Goal: Task Accomplishment & Management: Use online tool/utility

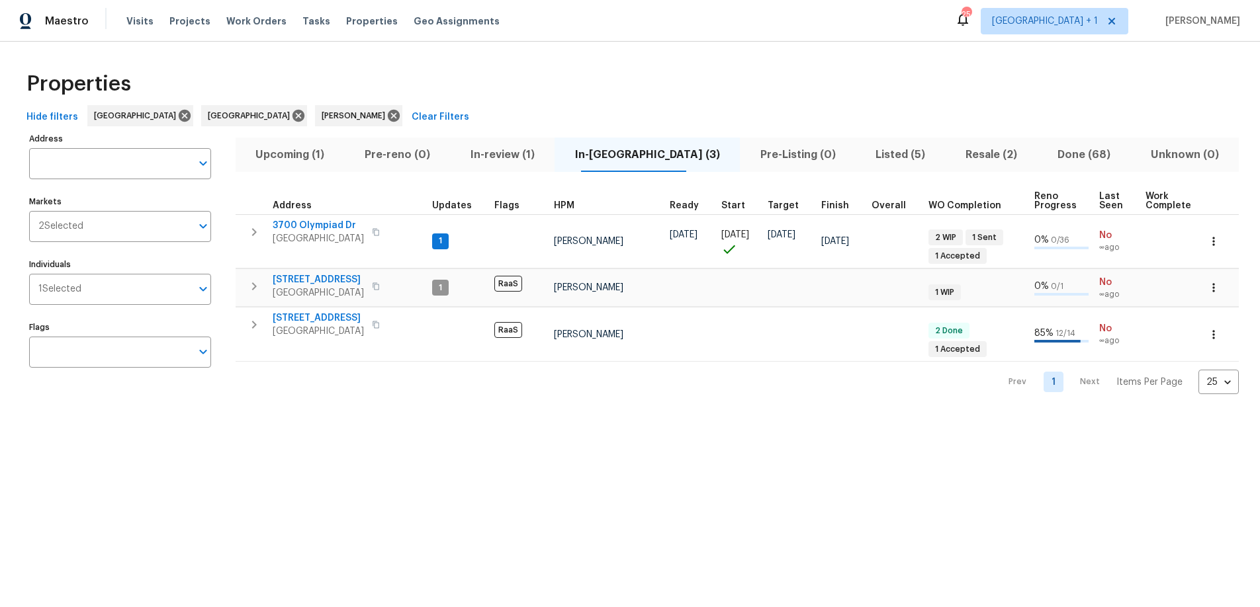
click at [631, 158] on span "In-reno (3)" at bounding box center [646, 155] width 169 height 19
click at [316, 283] on span "120 E 47th St" at bounding box center [318, 279] width 91 height 13
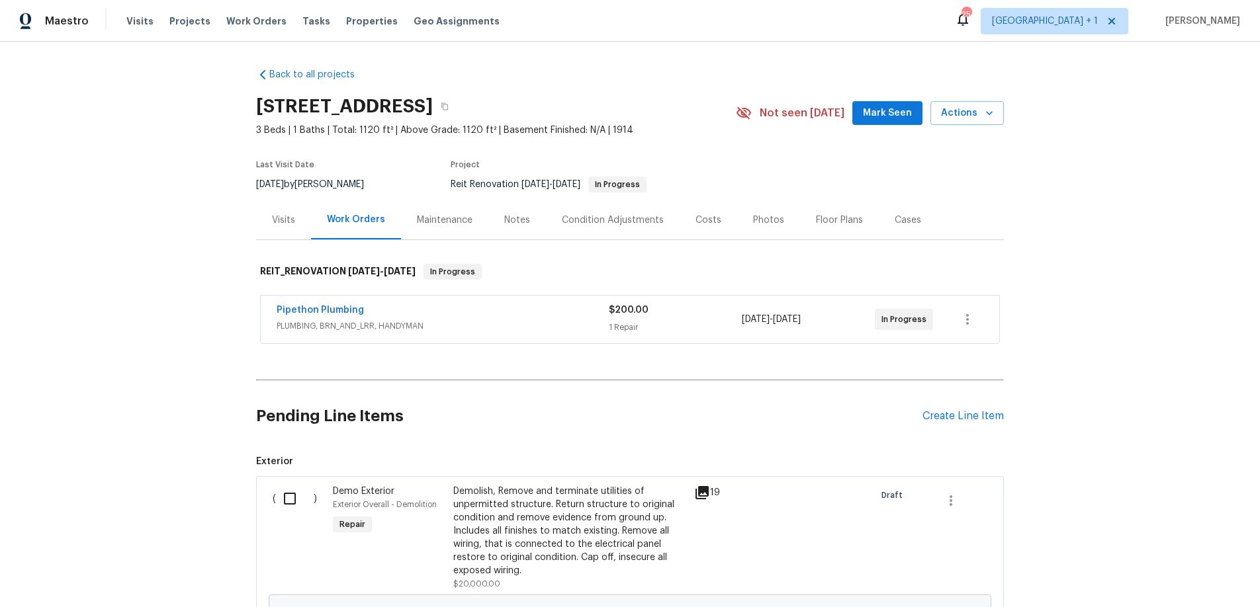
click at [458, 314] on div "Pipethon Plumbing" at bounding box center [443, 312] width 332 height 16
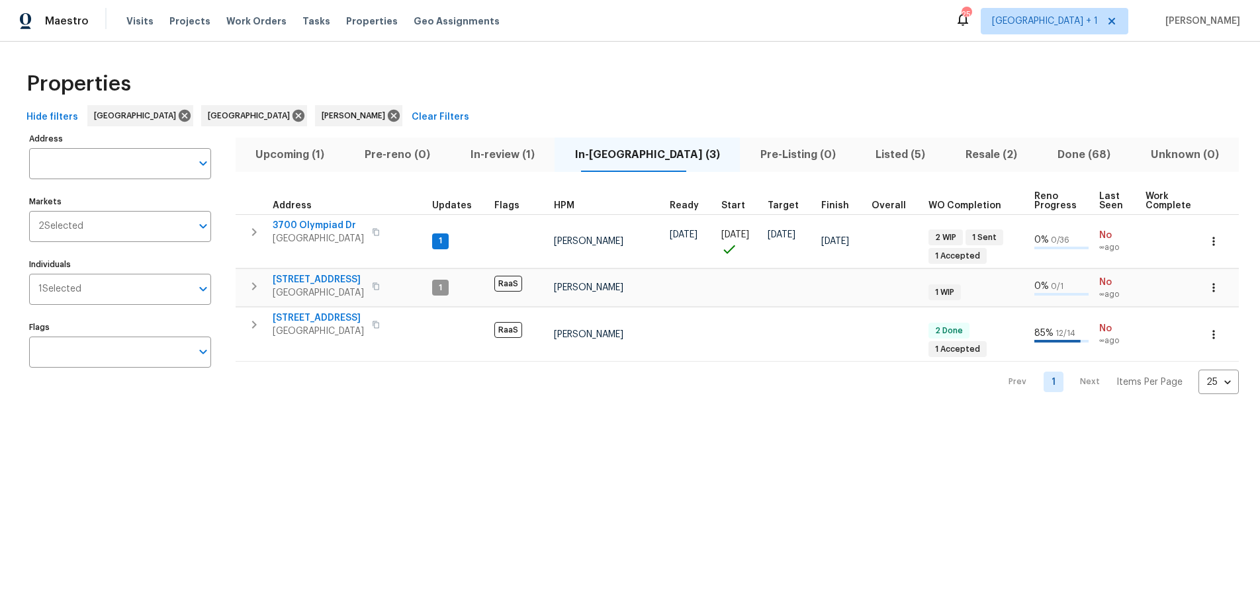
click at [635, 70] on div "Properties" at bounding box center [629, 84] width 1217 height 42
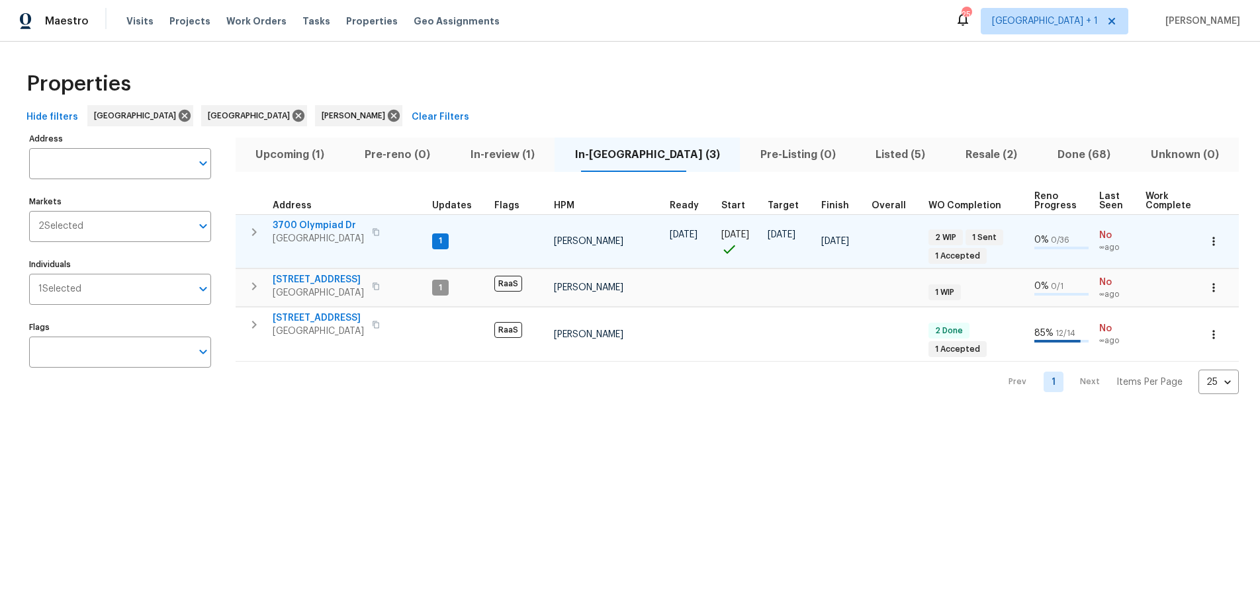
click at [340, 238] on span "[GEOGRAPHIC_DATA]" at bounding box center [318, 238] width 91 height 13
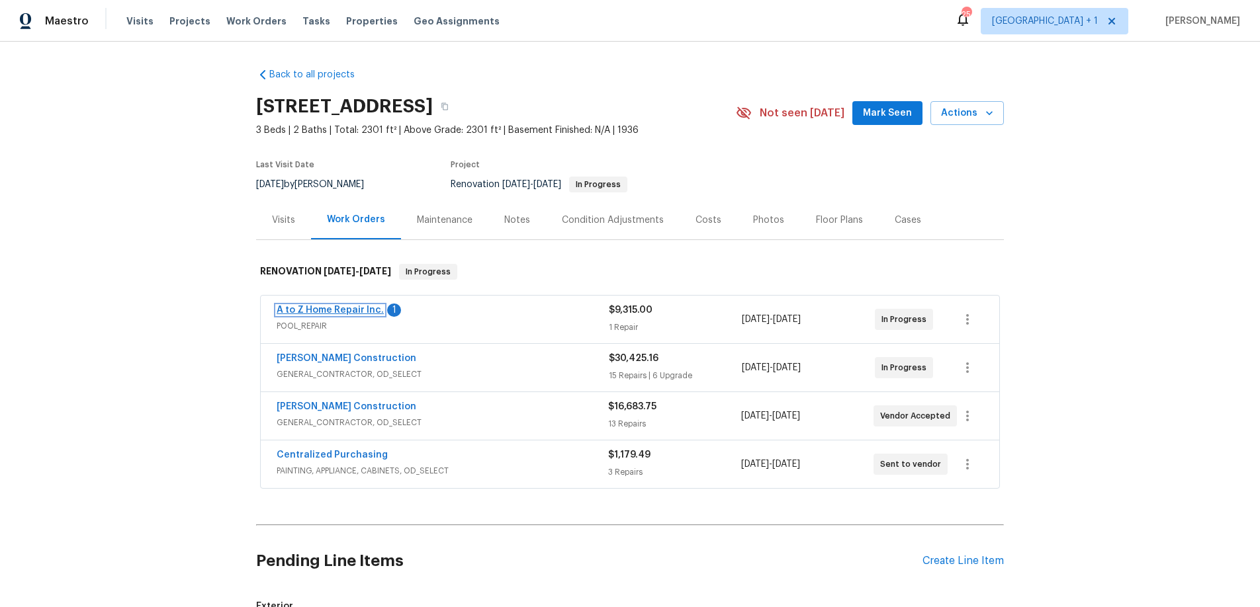
click at [329, 306] on link "A to Z Home Repair Inc." at bounding box center [330, 310] width 107 height 9
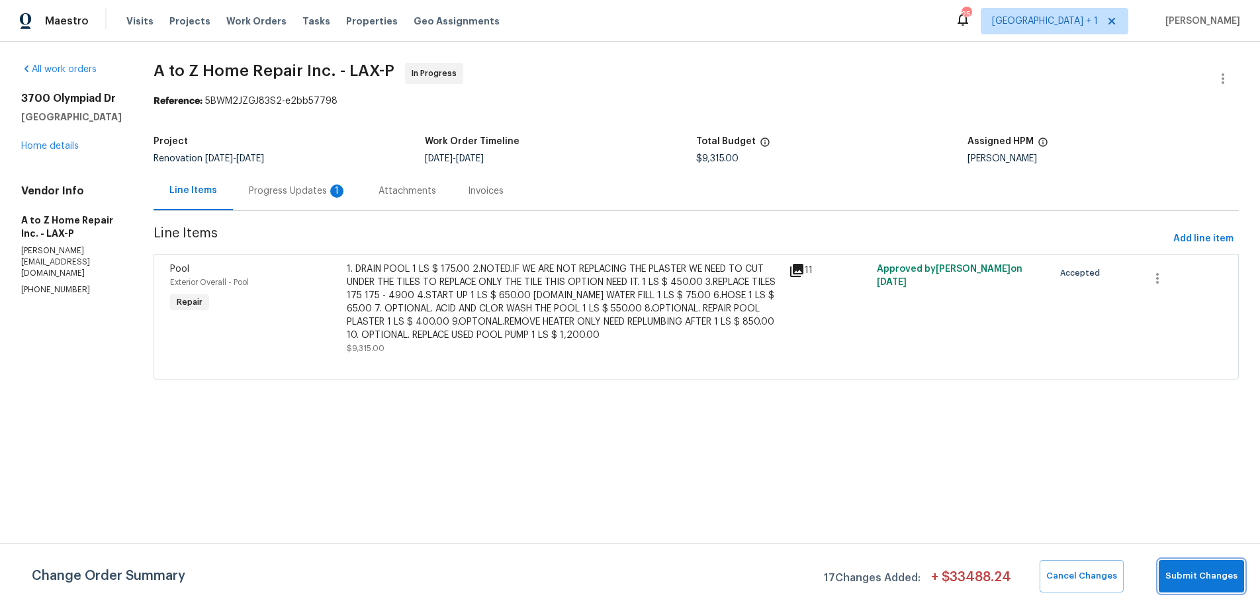
click at [1194, 582] on span "Submit Changes" at bounding box center [1201, 576] width 72 height 15
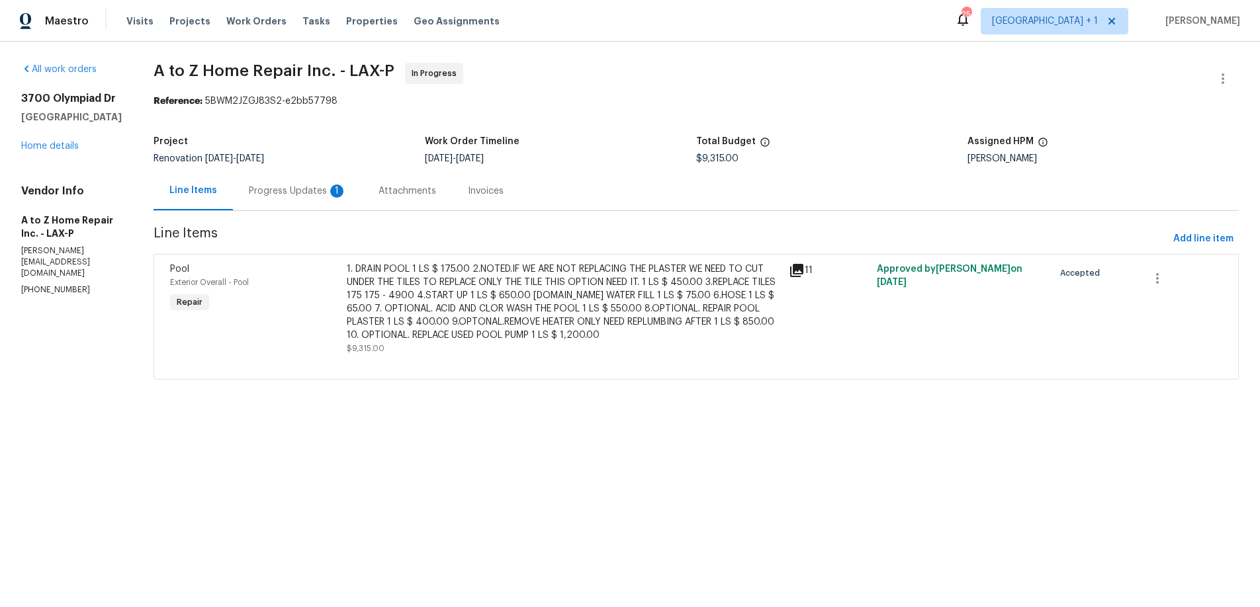
click at [261, 189] on div "Progress Updates 1" at bounding box center [298, 191] width 98 height 13
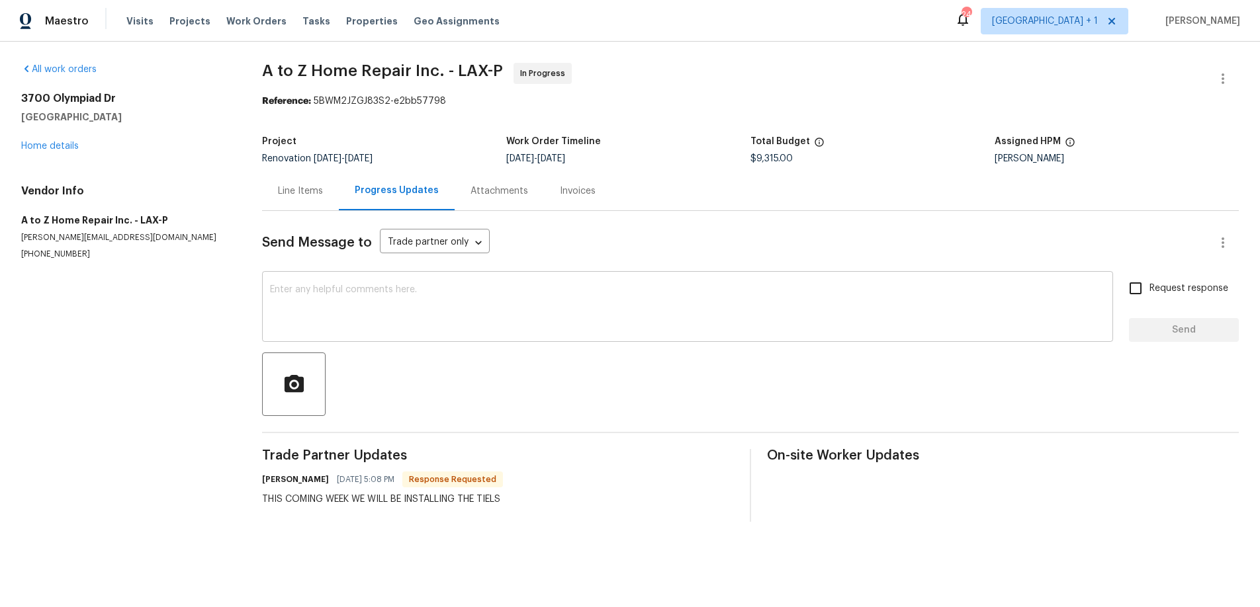
click at [405, 334] on div "x ​" at bounding box center [687, 308] width 851 height 67
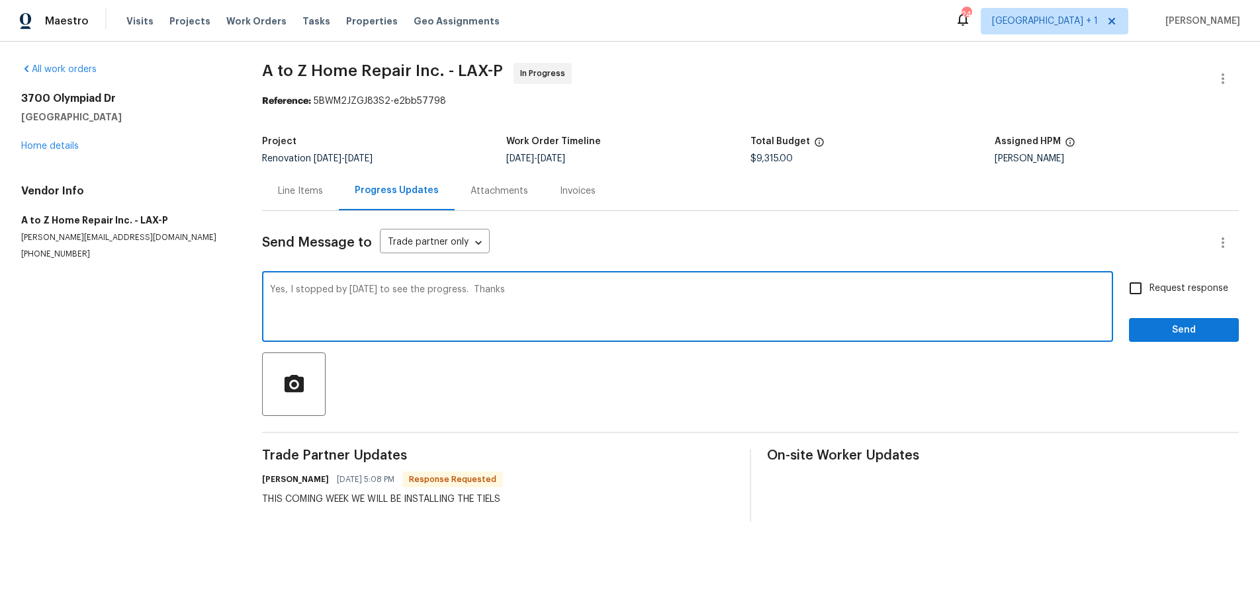
type textarea "Yes, I stopped by today to see the progress. Thanks"
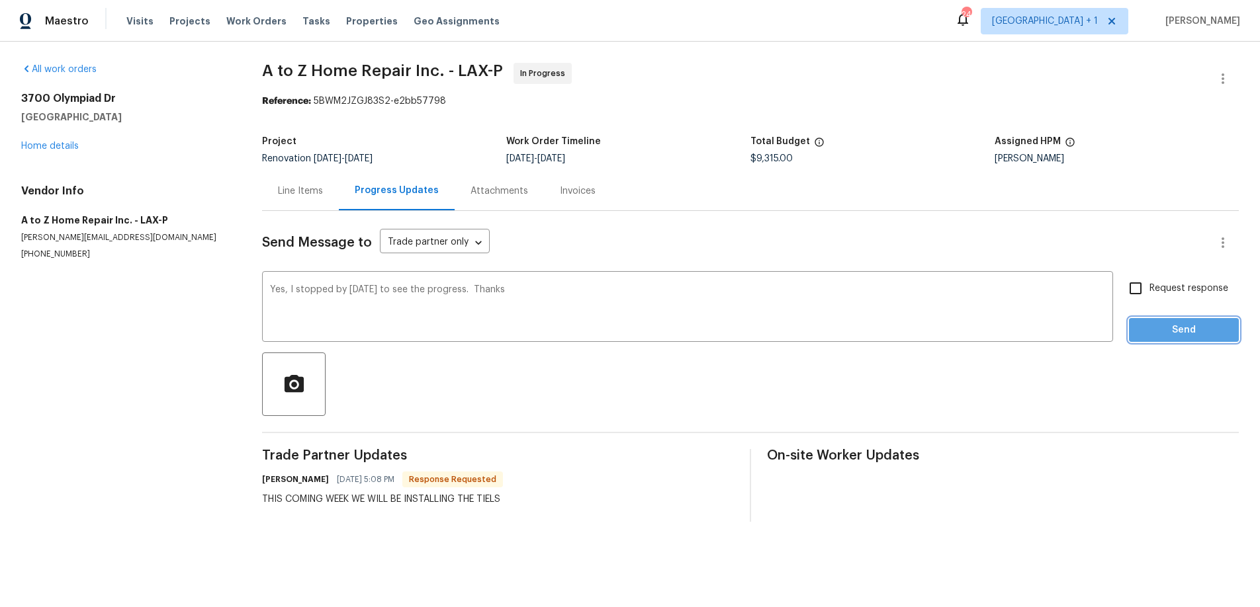
click at [1177, 335] on span "Send" at bounding box center [1183, 330] width 89 height 17
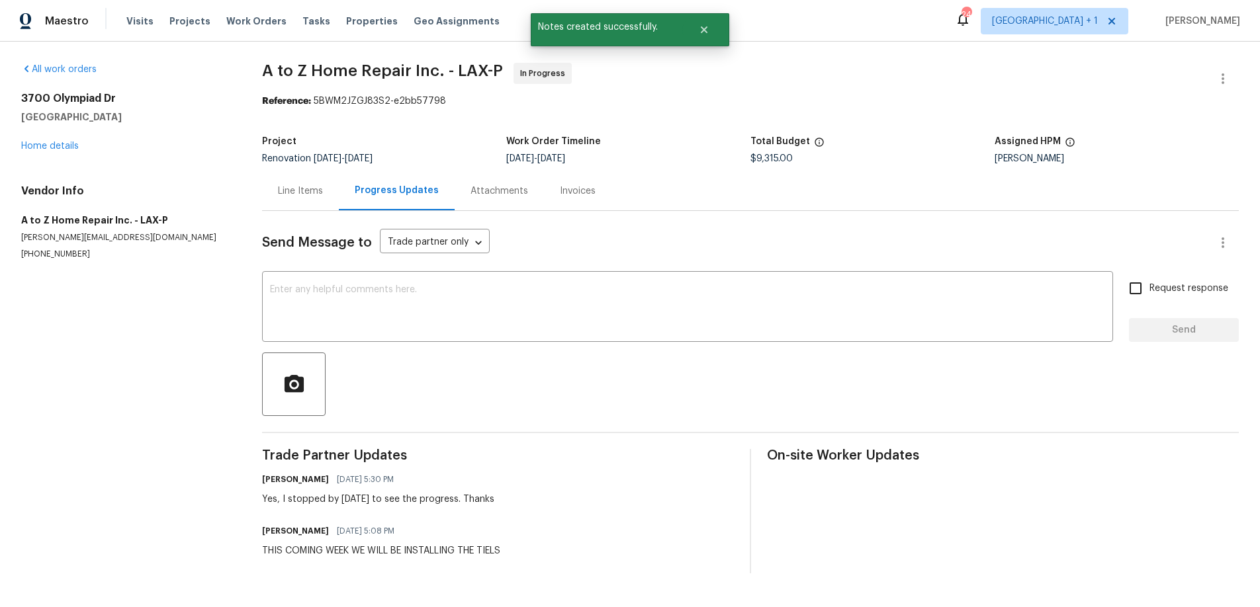
click at [130, 397] on section "All work orders 3700 Olympiad Dr View Park, CA 90043 Home details Vendor Info A…" at bounding box center [125, 318] width 209 height 511
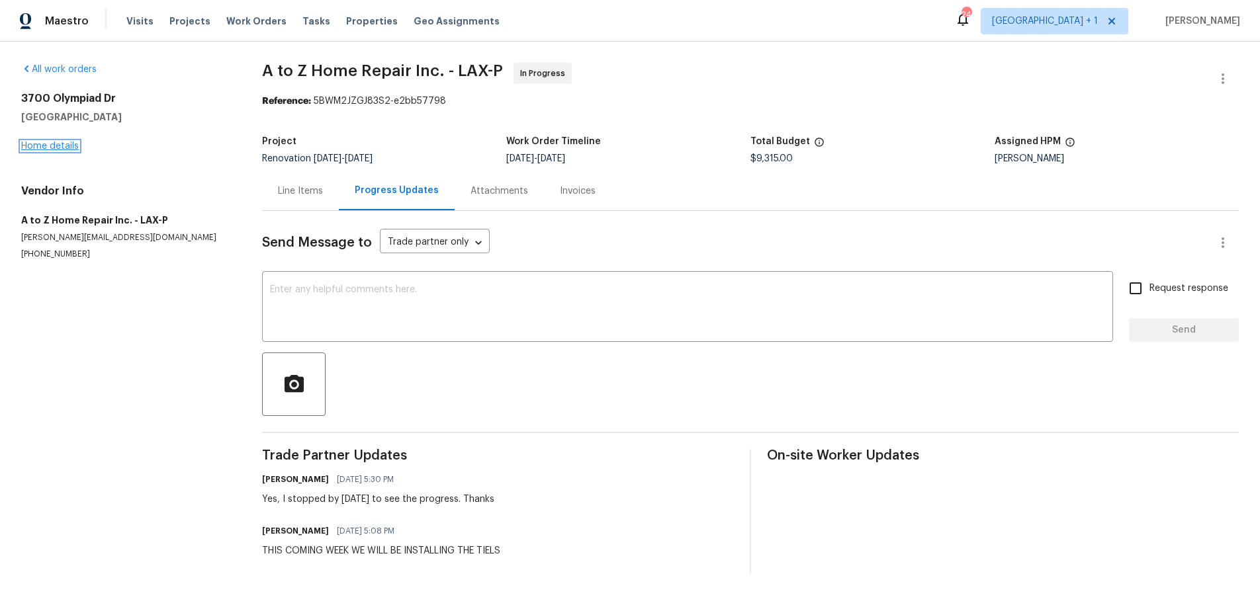
click at [54, 148] on link "Home details" at bounding box center [50, 146] width 58 height 9
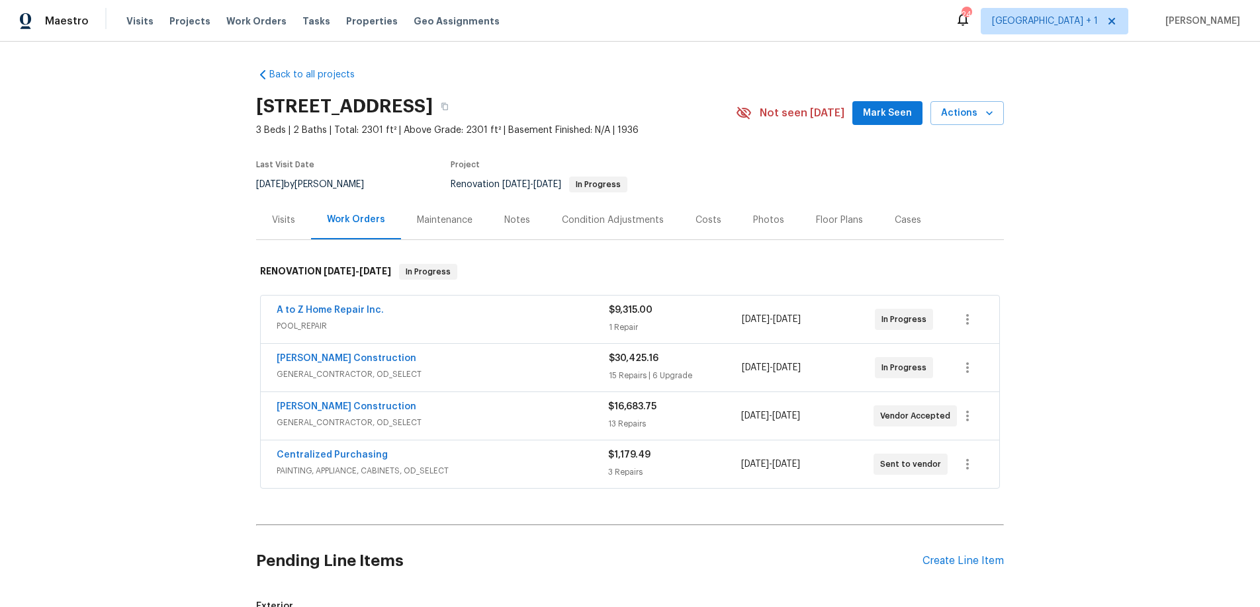
click at [703, 224] on div "Costs" at bounding box center [708, 220] width 26 height 13
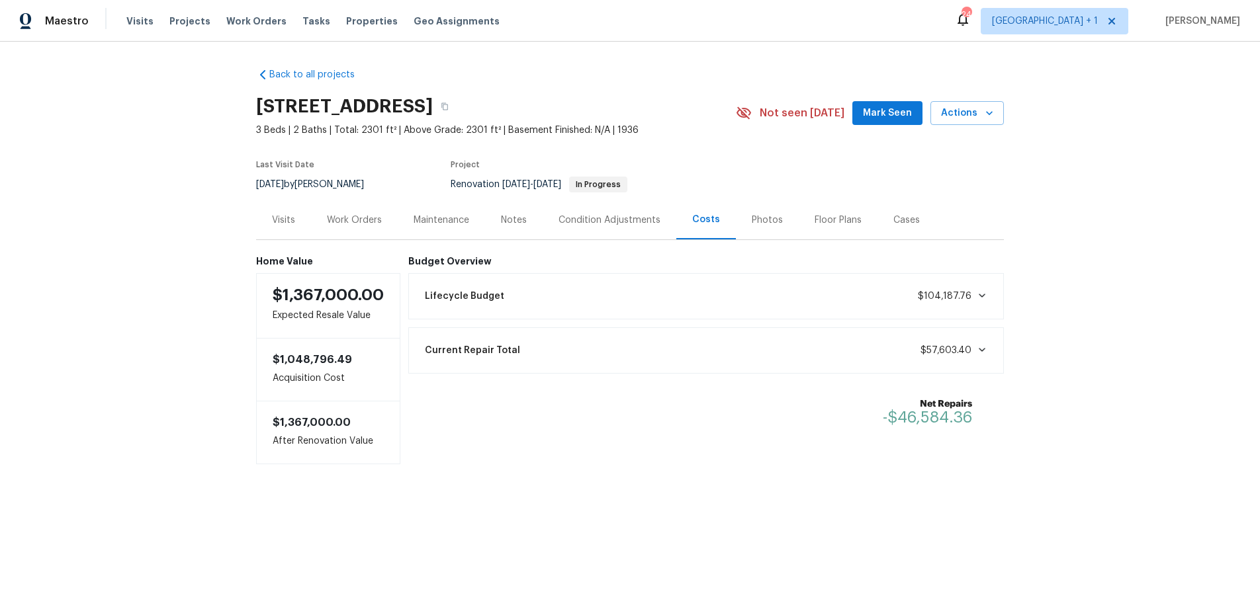
click at [605, 416] on div "Net Repairs -$46,584.36" at bounding box center [706, 412] width 580 height 45
click at [344, 220] on div "Work Orders" at bounding box center [354, 220] width 55 height 13
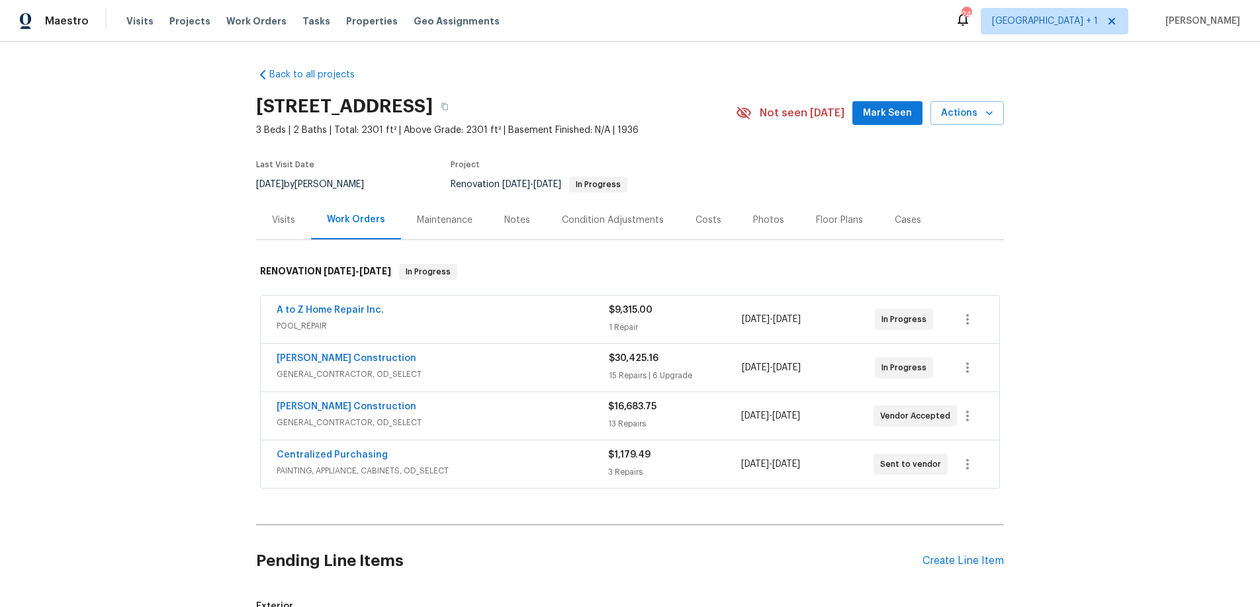
click at [1167, 382] on div "Back to all projects 3700 Olympiad Dr, View Park, CA 90043 3 Beds | 2 Baths | T…" at bounding box center [630, 325] width 1260 height 566
click at [895, 114] on span "Mark Seen" at bounding box center [887, 113] width 49 height 17
click at [1072, 218] on div "Back to all projects 3700 Olympiad Dr, View Park, CA 90043 3 Beds | 2 Baths | T…" at bounding box center [630, 325] width 1260 height 566
click at [510, 222] on div "Notes" at bounding box center [517, 220] width 26 height 13
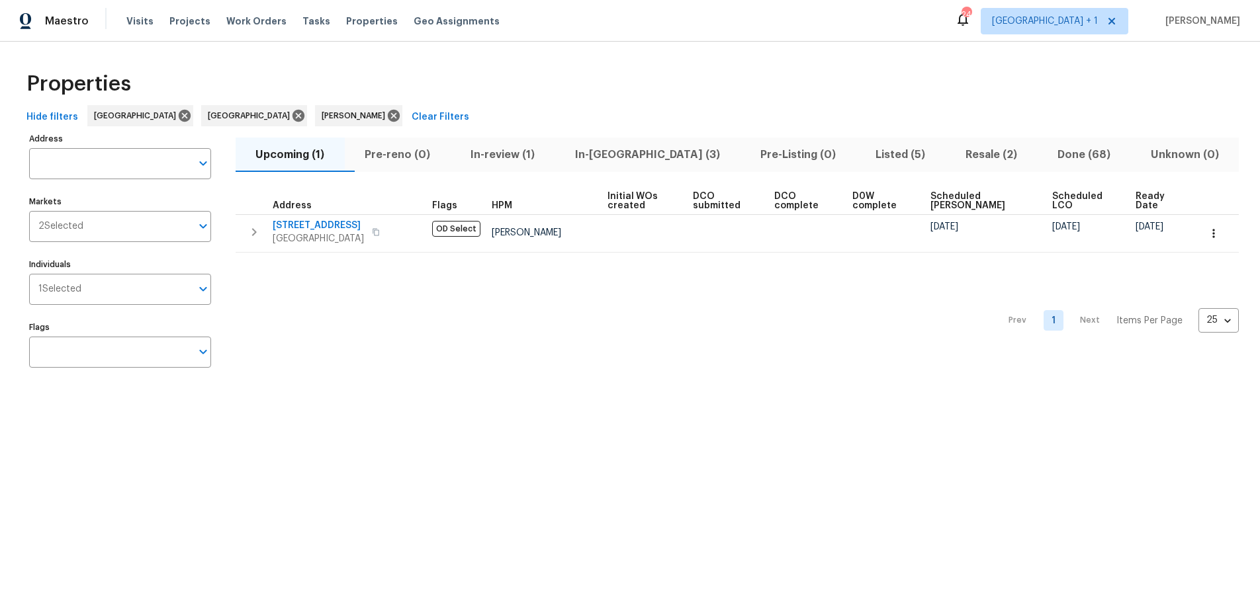
click at [449, 116] on div "Hide filters Los Angeles Riverside Ted Mirabella Clear Filters" at bounding box center [629, 117] width 1217 height 24
click at [633, 157] on span "In-[GEOGRAPHIC_DATA] (3)" at bounding box center [646, 155] width 169 height 19
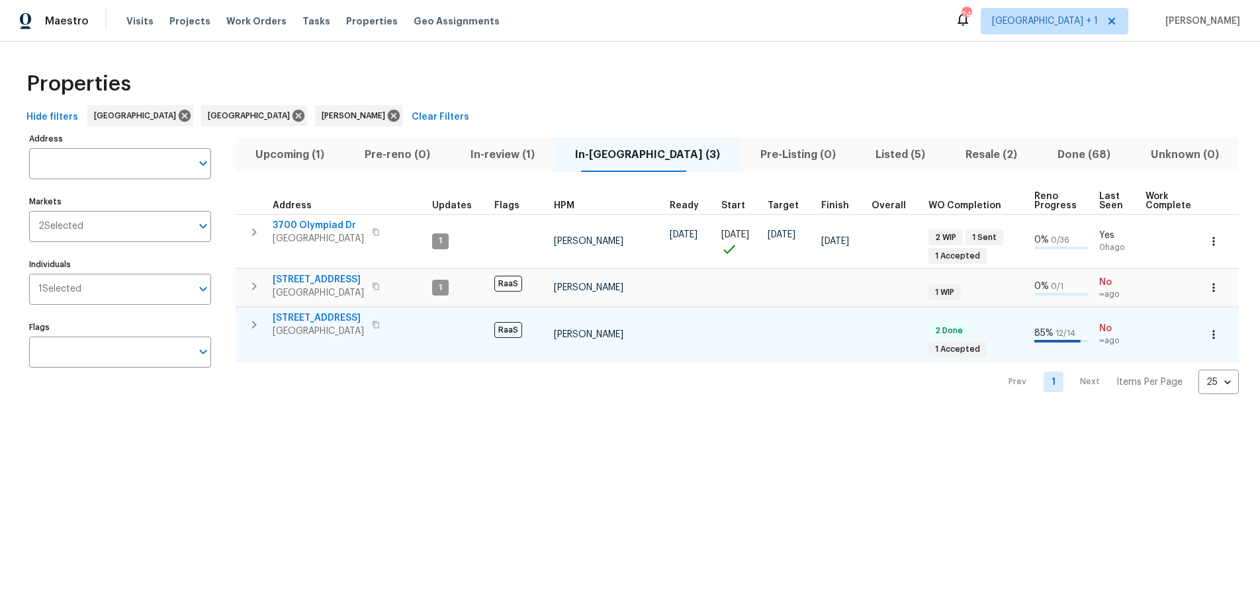
click at [318, 325] on span "Los Angeles, CA 90043" at bounding box center [318, 331] width 91 height 13
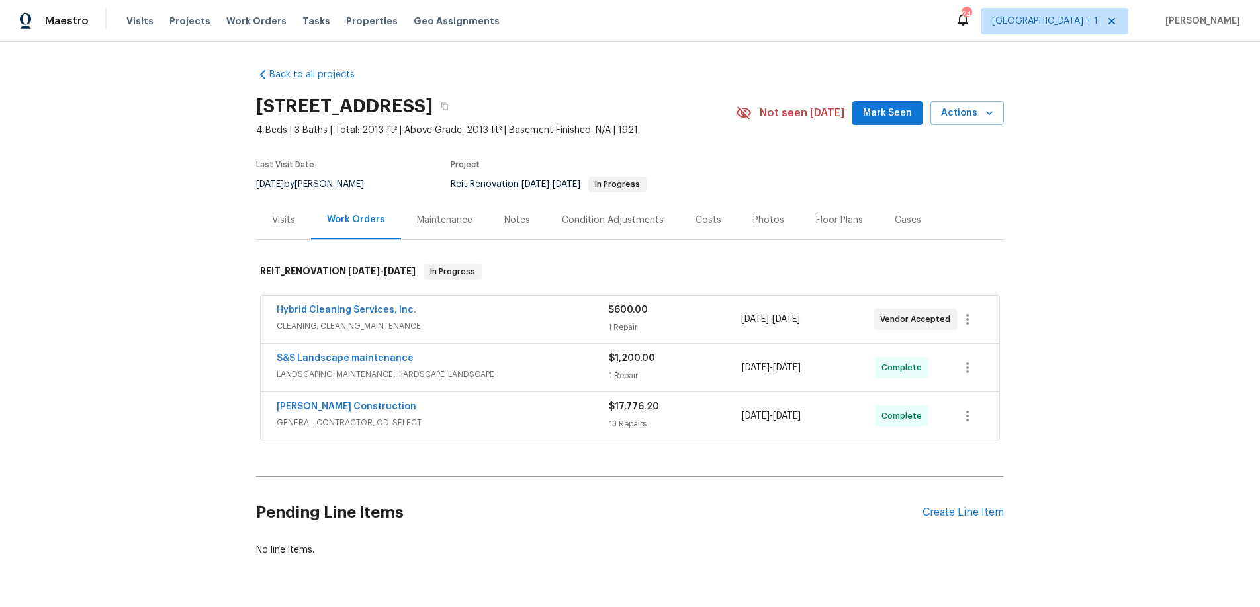
click at [479, 318] on div "Hybrid Cleaning Services, Inc." at bounding box center [443, 312] width 332 height 16
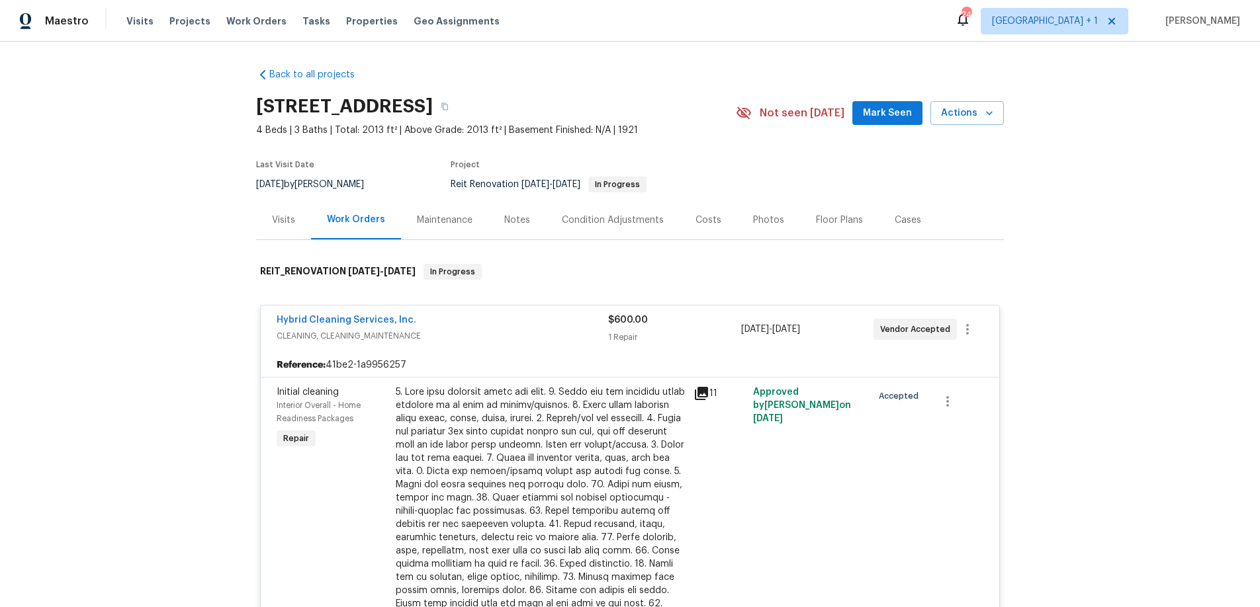
click at [695, 393] on icon at bounding box center [701, 393] width 13 height 13
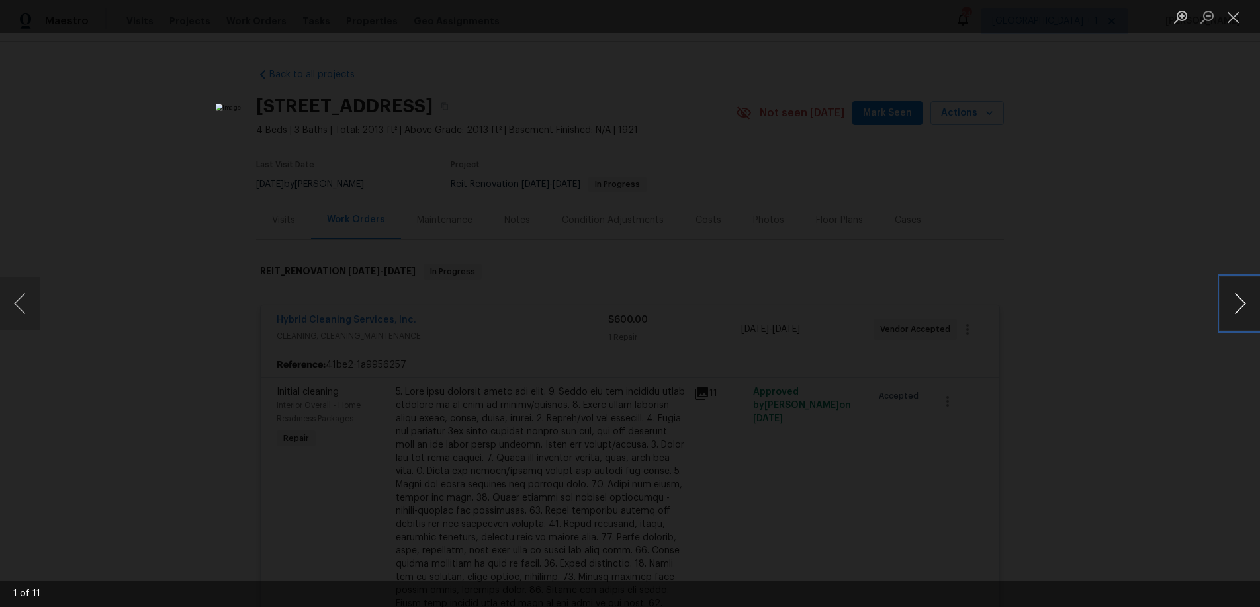
click at [1240, 308] on button "Next image" at bounding box center [1240, 303] width 40 height 53
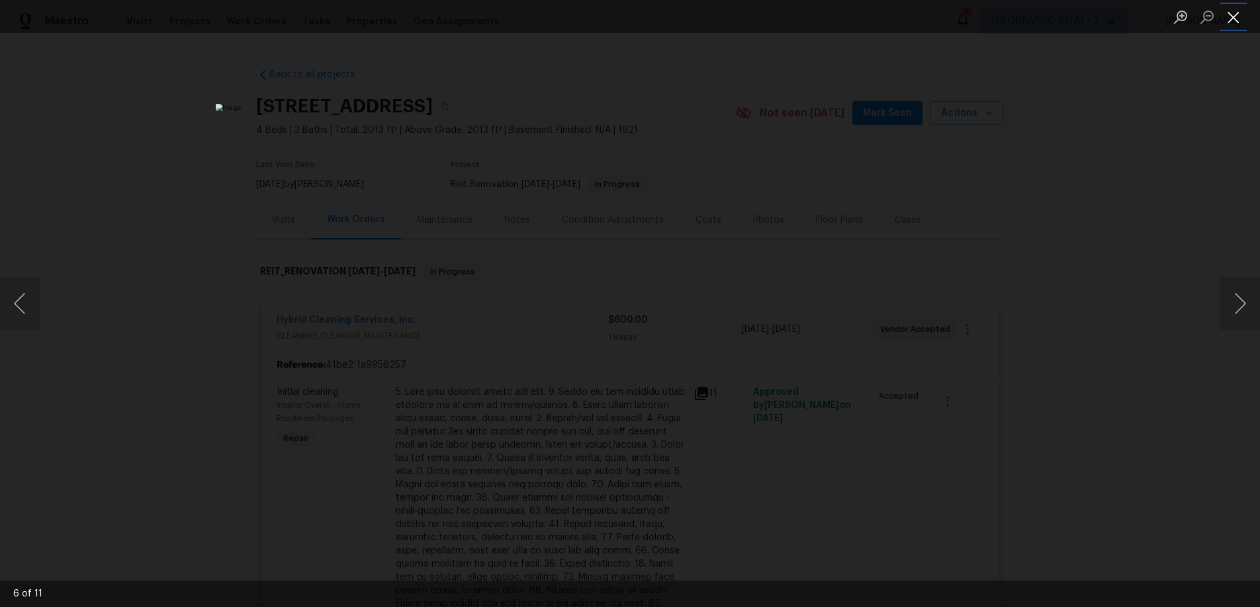
click at [1233, 17] on button "Close lightbox" at bounding box center [1233, 16] width 26 height 23
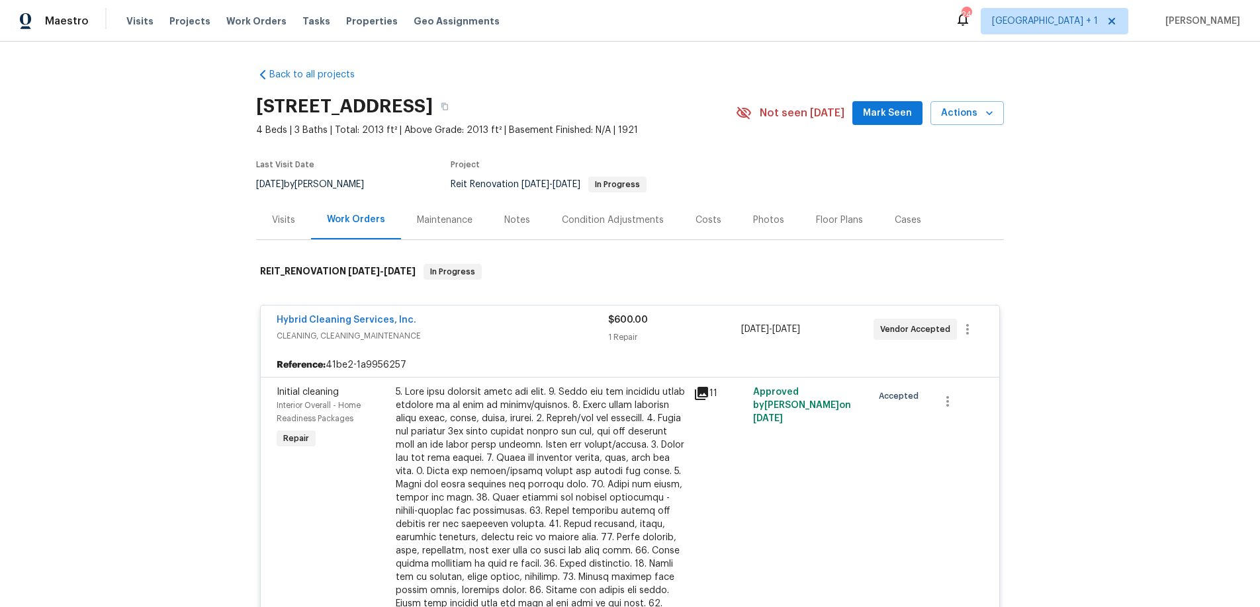
click at [1092, 235] on div "Back to all projects 5012 8th Ave, Los Angeles, CA 90043 4 Beds | 3 Baths | Tot…" at bounding box center [630, 325] width 1260 height 566
click at [163, 371] on div "Back to all projects 5012 8th Ave, Los Angeles, CA 90043 4 Beds | 3 Baths | Tot…" at bounding box center [630, 325] width 1260 height 566
drag, startPoint x: 1114, startPoint y: 195, endPoint x: 729, endPoint y: 104, distance: 395.1
click at [1114, 195] on div "Back to all projects 5012 8th Ave, Los Angeles, CA 90043 4 Beds | 3 Baths | Tot…" at bounding box center [630, 325] width 1260 height 566
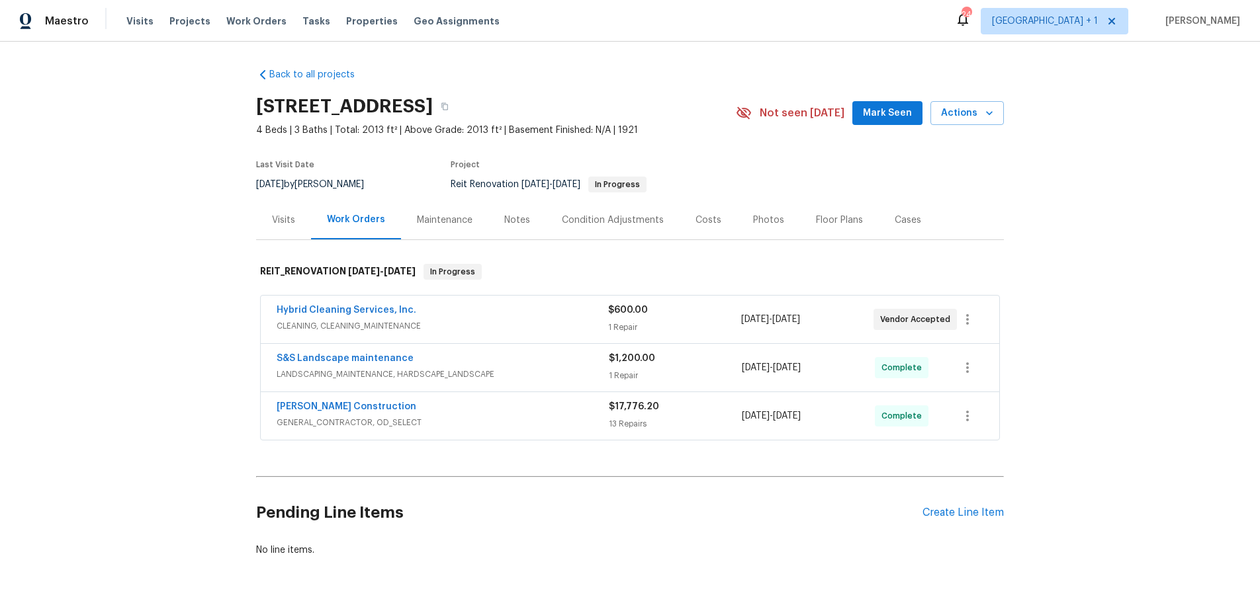
click at [90, 306] on div "Back to all projects [STREET_ADDRESS] 4 Beds | 3 Baths | Total: 2013 ft² | Abov…" at bounding box center [630, 325] width 1260 height 566
click at [1151, 336] on div "Back to all projects [STREET_ADDRESS] 4 Beds | 3 Baths | Total: 2013 ft² | Abov…" at bounding box center [630, 325] width 1260 height 566
click at [515, 223] on div "Notes" at bounding box center [517, 220] width 26 height 13
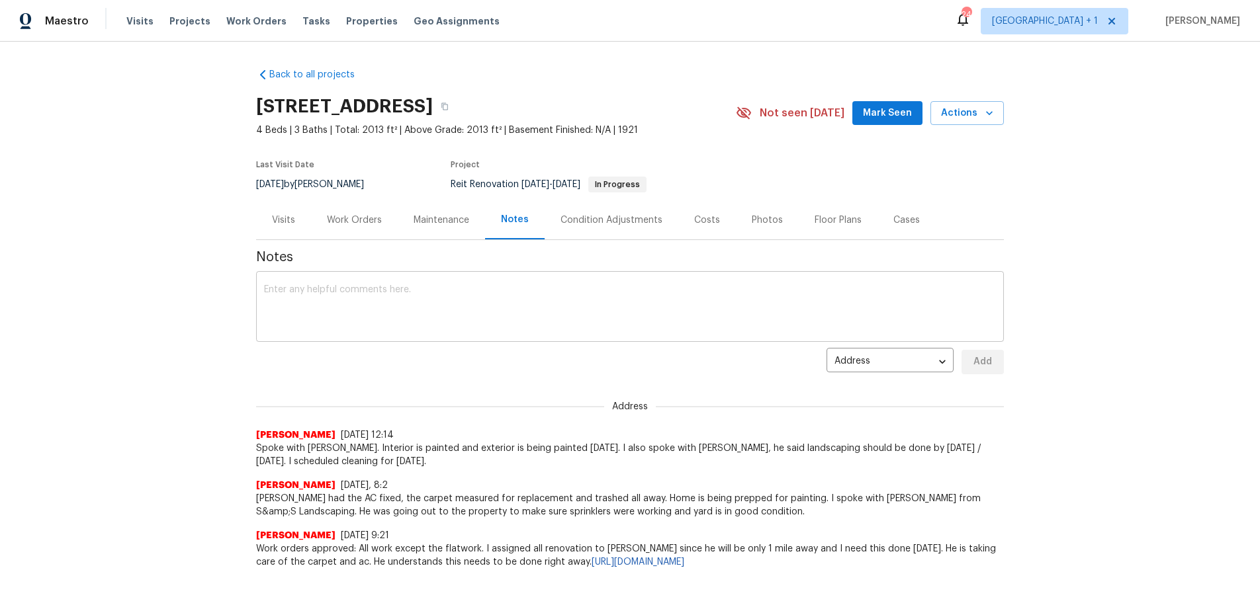
click at [457, 301] on textarea at bounding box center [630, 308] width 732 height 46
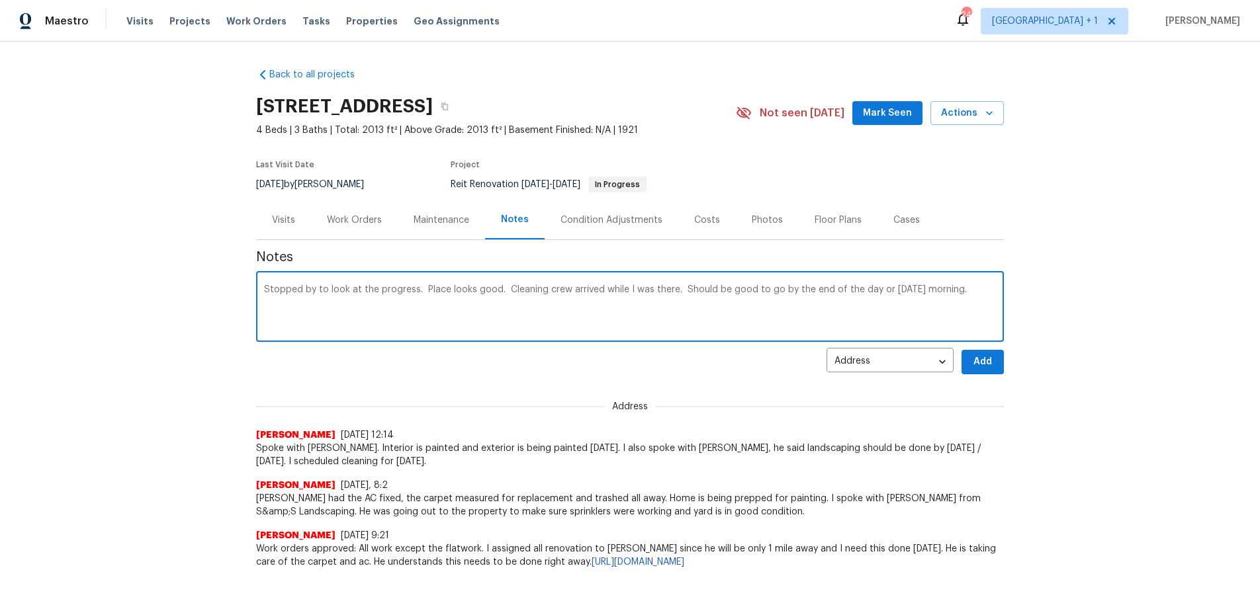
type textarea "Stopped by to look at the progress. Place looks good. Cleaning crew arrived whi…"
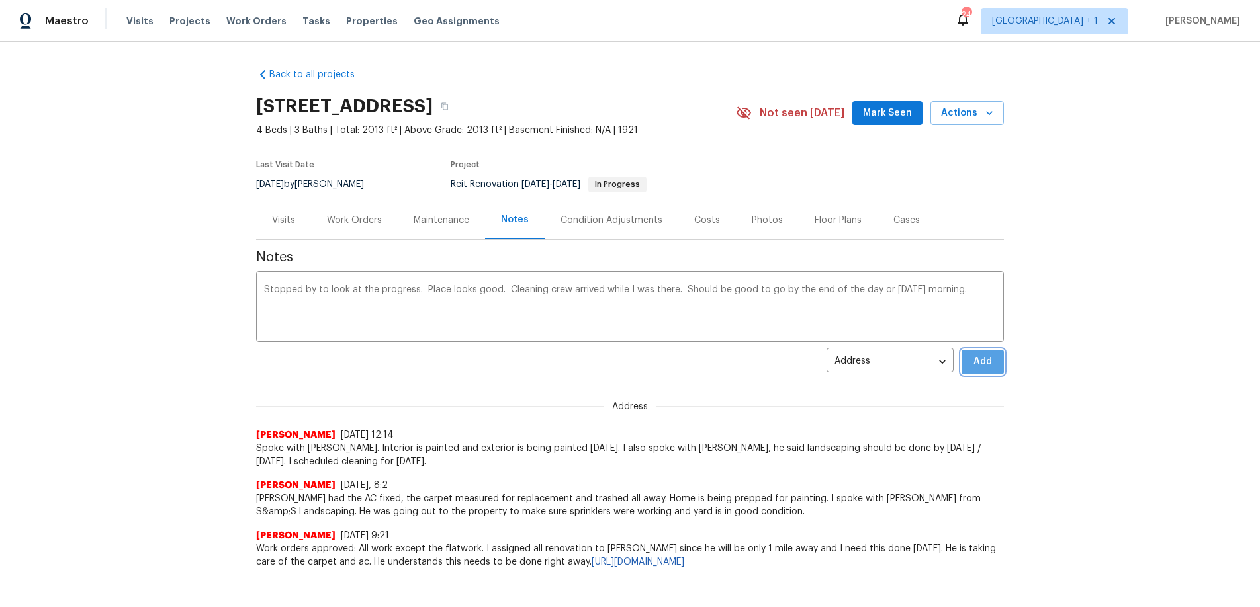
click at [977, 365] on span "Add" at bounding box center [982, 362] width 21 height 17
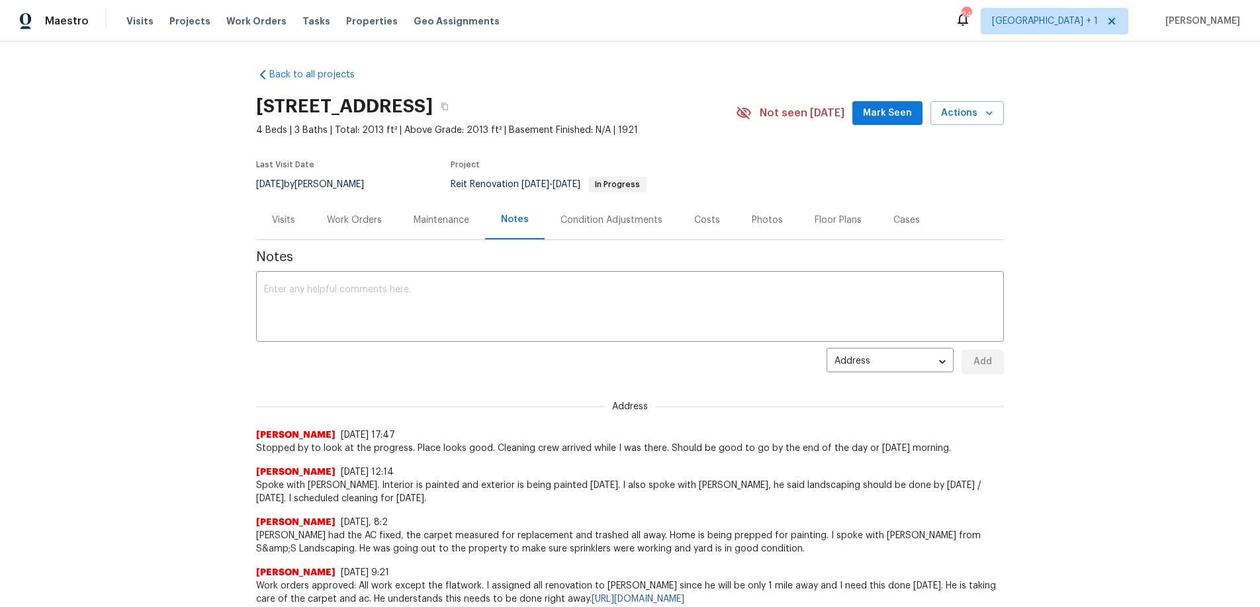
click at [1084, 345] on div "Back to all projects [STREET_ADDRESS] 4 Beds | 3 Baths | Total: 2013 ft² | Abov…" at bounding box center [630, 325] width 1260 height 566
